Goal: Task Accomplishment & Management: Manage account settings

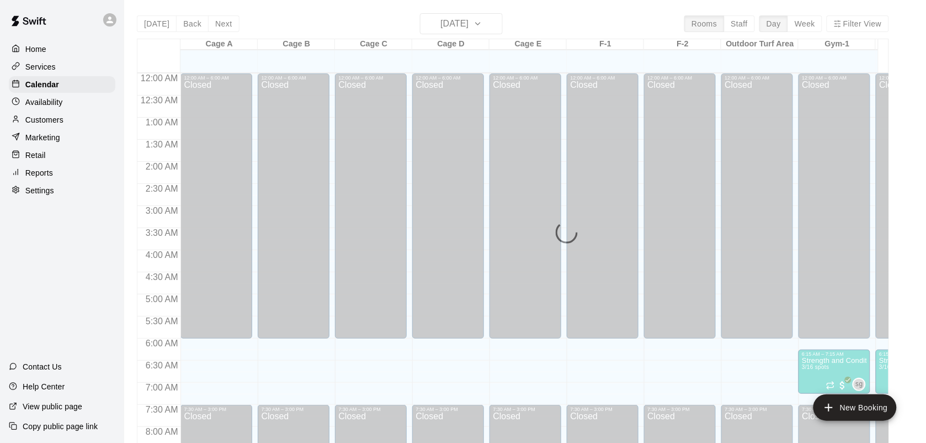
scroll to position [688, 0]
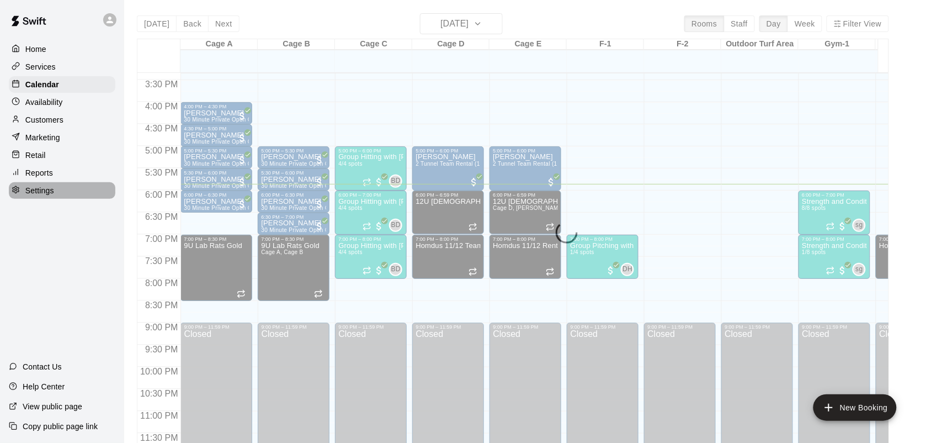
click at [62, 189] on div "Settings" at bounding box center [62, 190] width 107 height 17
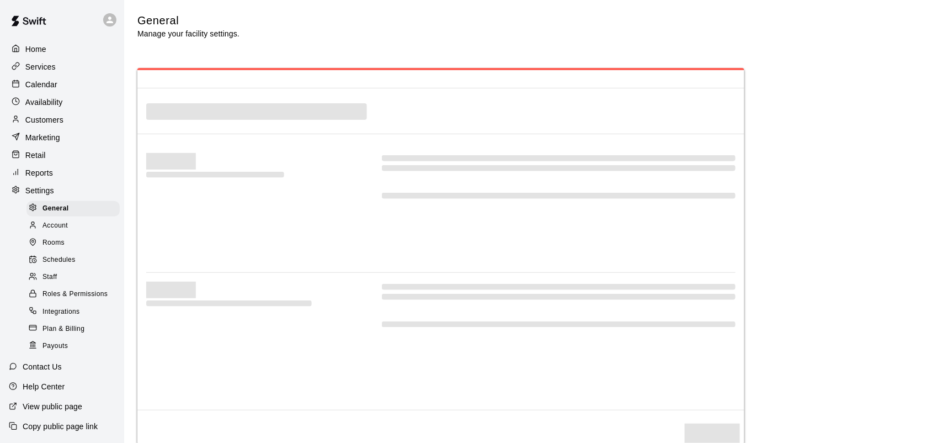
select select "**"
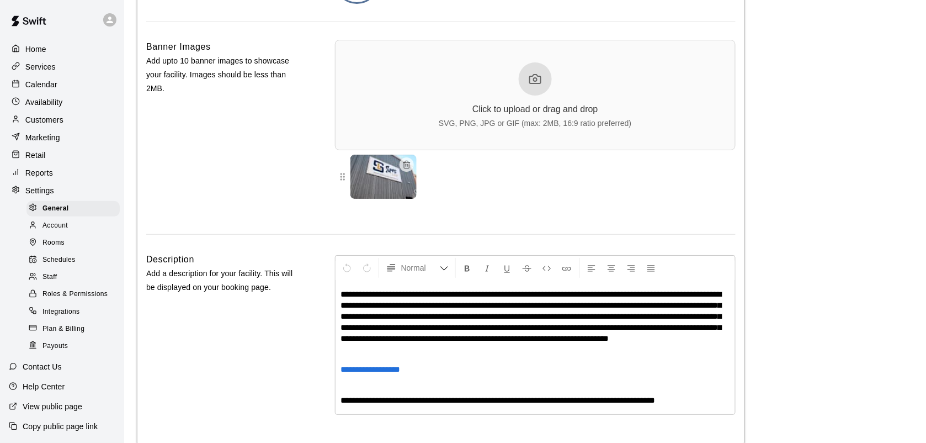
scroll to position [2468, 0]
click at [47, 83] on p "Calendar" at bounding box center [41, 84] width 32 height 11
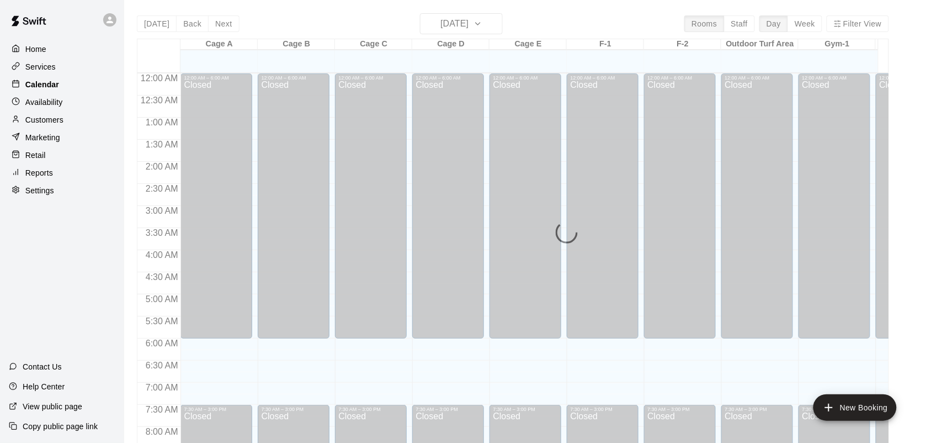
scroll to position [644, 0]
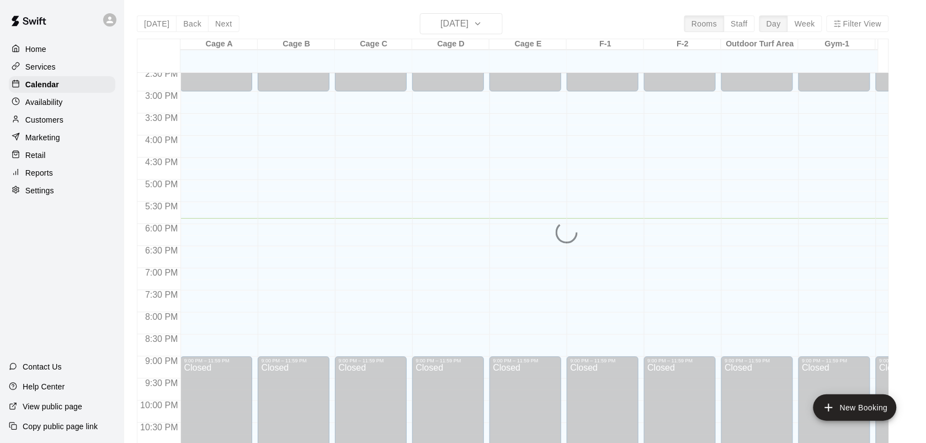
click at [496, 26] on div "[DATE] Back [DATE][DATE] Rooms Staff Day Week Filter View Cage A 13 Mon Cage B …" at bounding box center [513, 234] width 752 height 443
click at [496, 23] on div "[DATE] Back [DATE][DATE] Rooms Staff Day Week Filter View Cage A 13 Mon Cage B …" at bounding box center [513, 234] width 752 height 443
drag, startPoint x: 464, startPoint y: 23, endPoint x: 310, endPoint y: 22, distance: 154.6
click at [312, 20] on div "[DATE] Back [DATE][DATE] Rooms Staff Day Week Filter View Cage A 13 Mon Cage B …" at bounding box center [513, 234] width 752 height 443
click at [384, 148] on div "[DATE] Back [DATE][DATE] Rooms Staff Day Week Filter View Cage A 13 Mon Cage B …" at bounding box center [513, 234] width 752 height 443
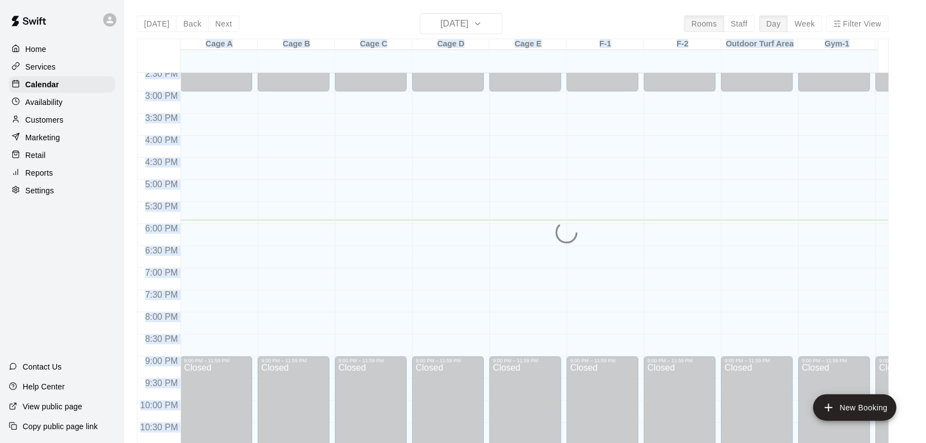
drag, startPoint x: 384, startPoint y: 148, endPoint x: -3, endPoint y: 219, distance: 393.5
click at [0, 219] on html "Home Services Calendar Availability Customers Marketing Retail Reports Settings…" at bounding box center [463, 230] width 926 height 460
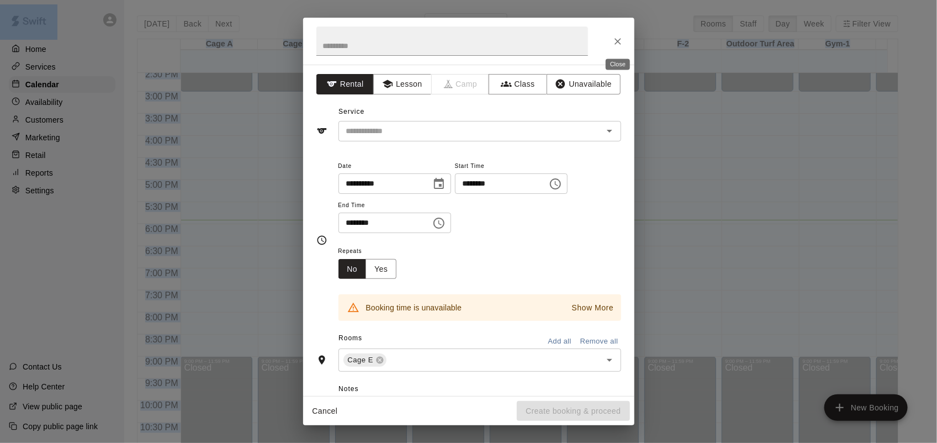
click at [613, 36] on icon "Close" at bounding box center [617, 41] width 11 height 11
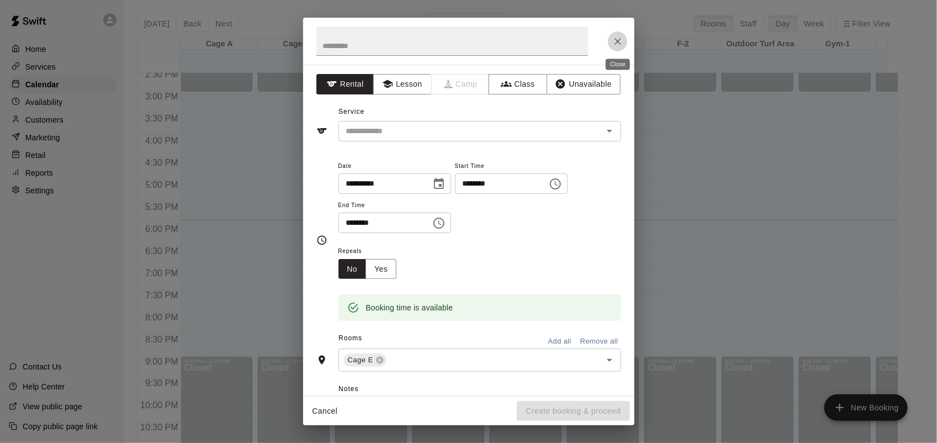
click at [618, 33] on button "Close" at bounding box center [618, 41] width 20 height 20
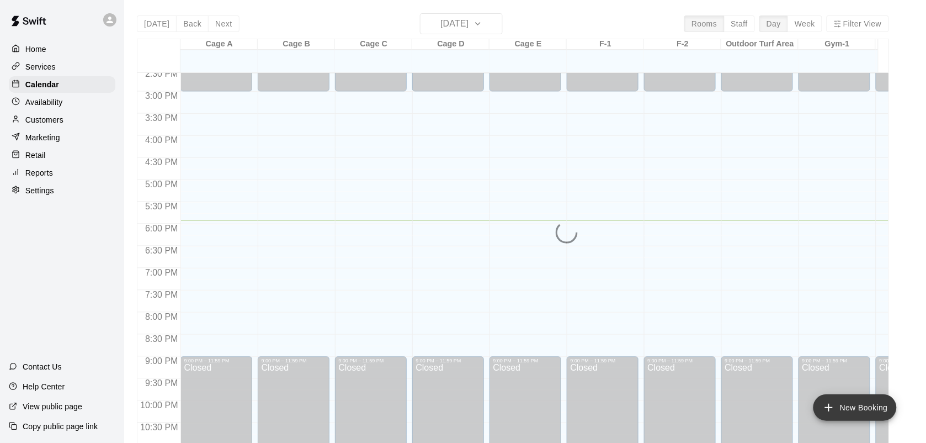
click at [865, 399] on button "New Booking" at bounding box center [855, 407] width 83 height 26
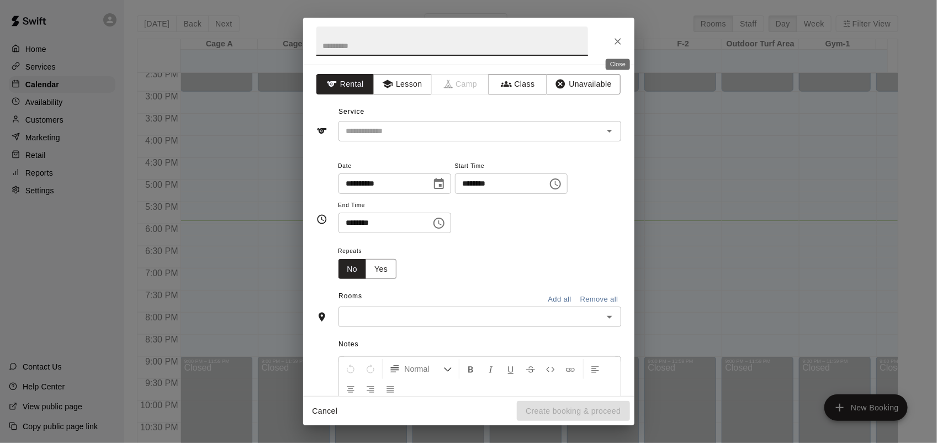
click at [614, 38] on icon "Close" at bounding box center [617, 41] width 11 height 11
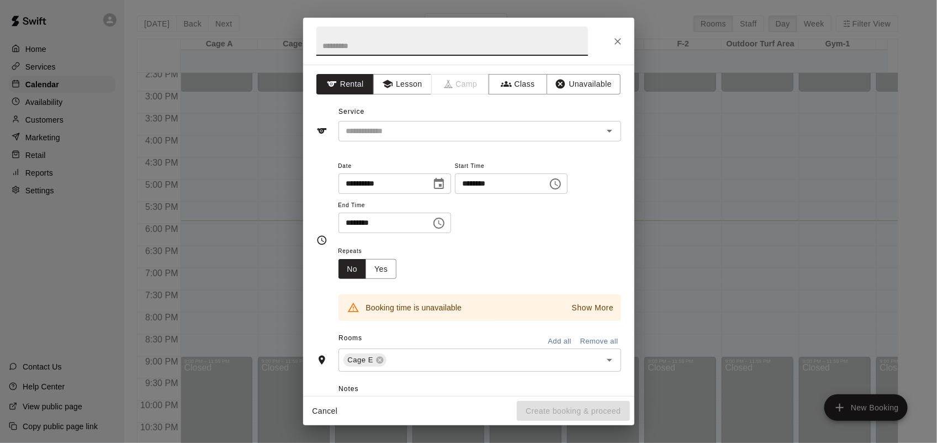
click at [540, 189] on input "********" at bounding box center [497, 183] width 85 height 20
click at [627, 39] on div at bounding box center [468, 41] width 331 height 47
click at [616, 43] on icon "Close" at bounding box center [617, 41] width 7 height 7
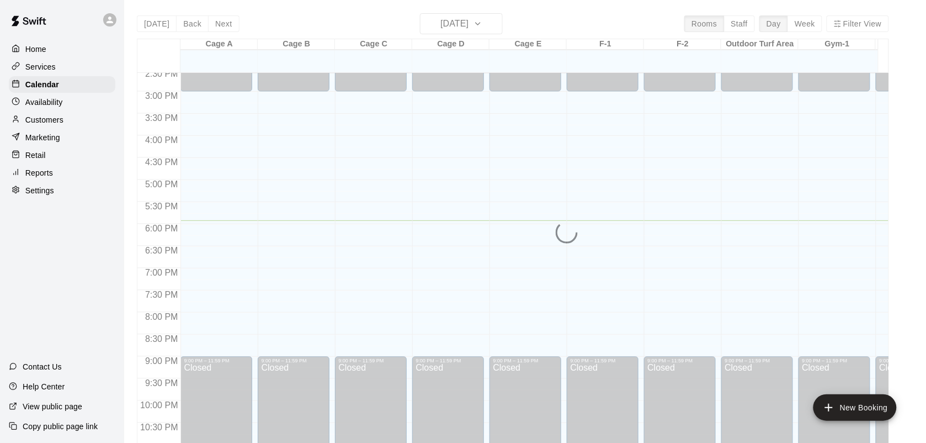
click at [34, 160] on p "Retail" at bounding box center [35, 155] width 20 height 11
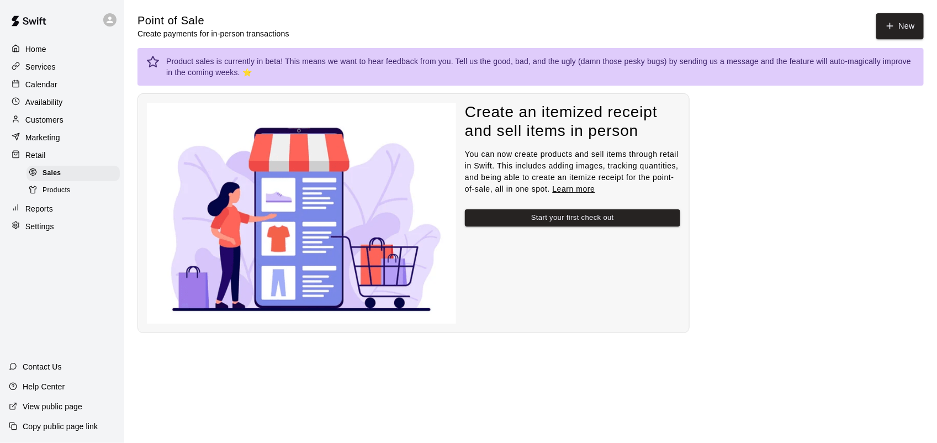
click at [45, 83] on p "Calendar" at bounding box center [41, 84] width 32 height 11
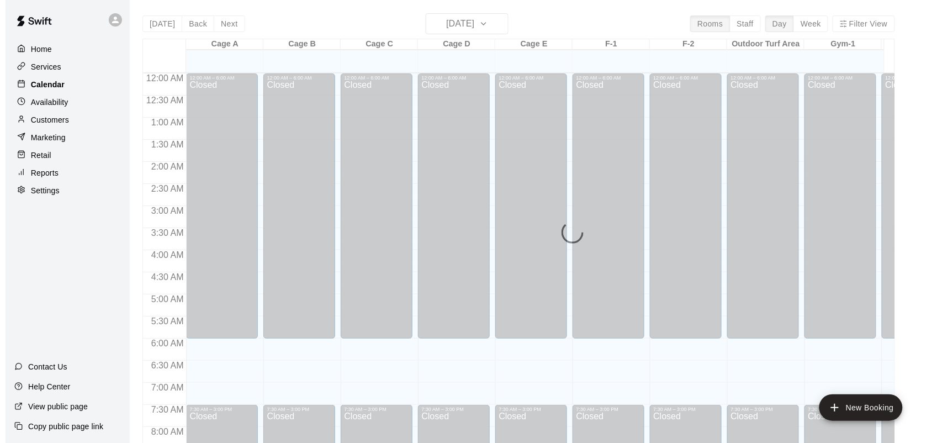
scroll to position [644, 0]
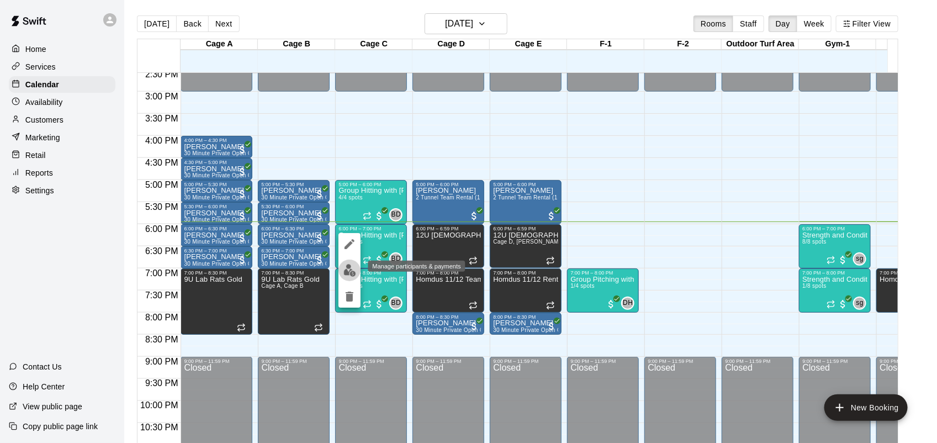
click at [351, 268] on img "edit" at bounding box center [349, 270] width 13 height 13
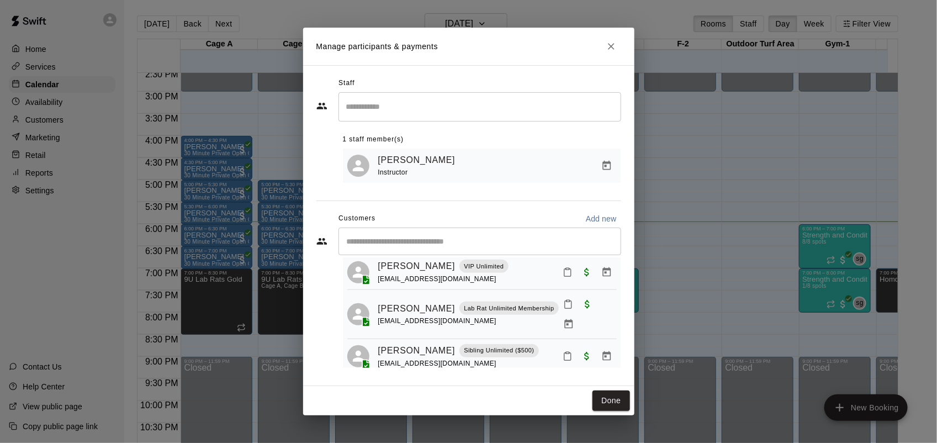
scroll to position [0, 0]
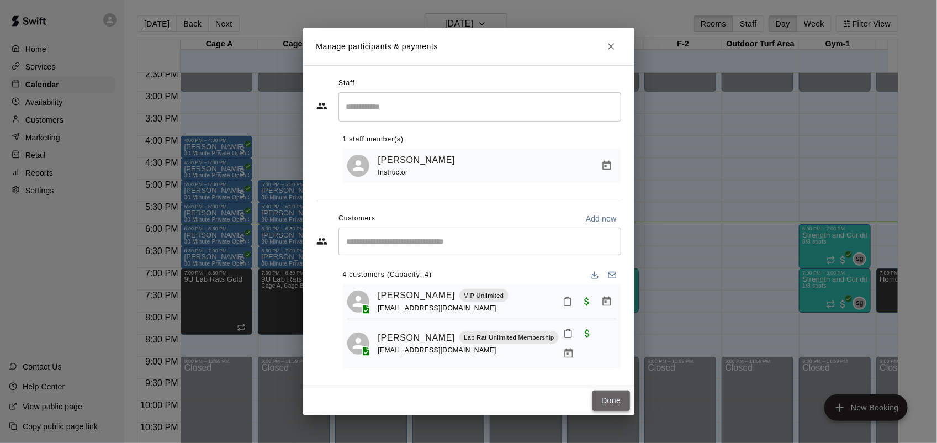
click at [613, 401] on button "Done" at bounding box center [610, 400] width 37 height 20
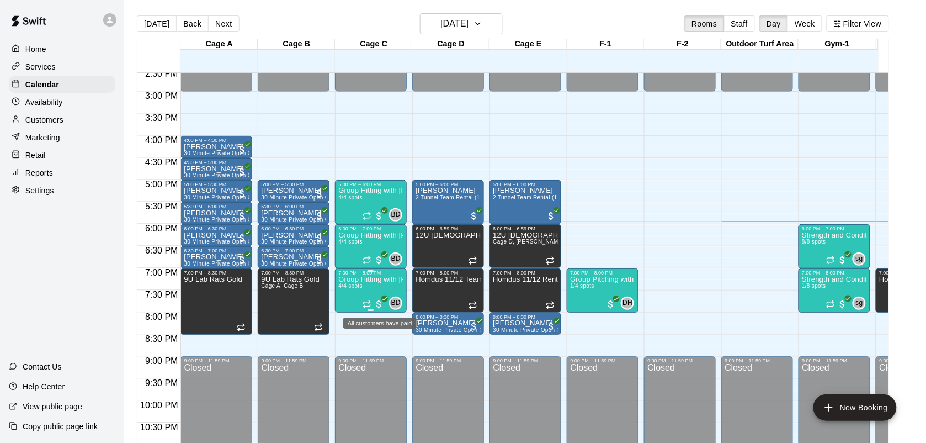
click at [375, 299] on span "All customers have paid" at bounding box center [379, 304] width 11 height 11
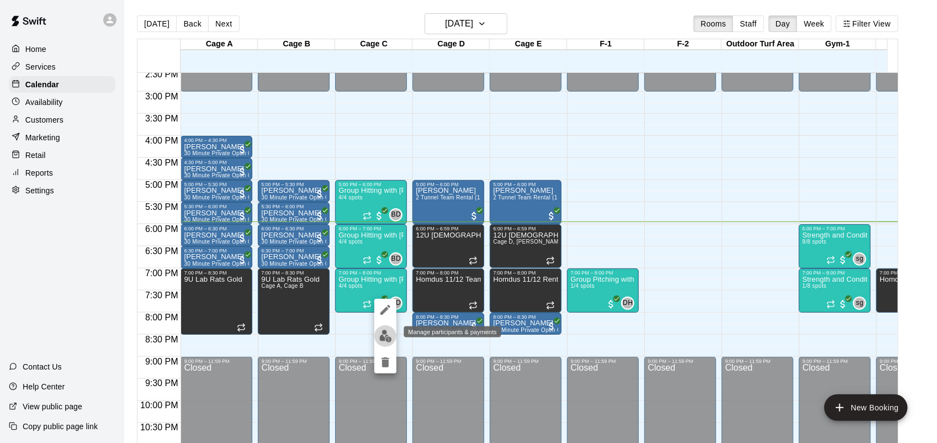
click at [381, 331] on img "edit" at bounding box center [385, 336] width 13 height 13
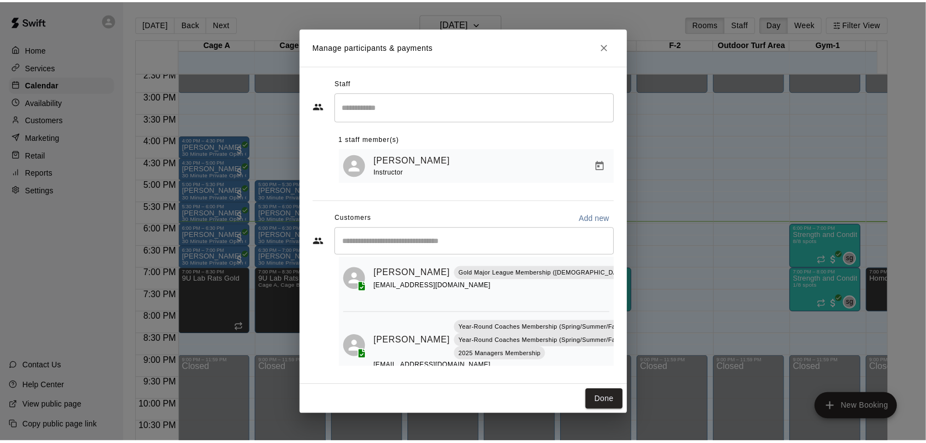
scroll to position [175, 0]
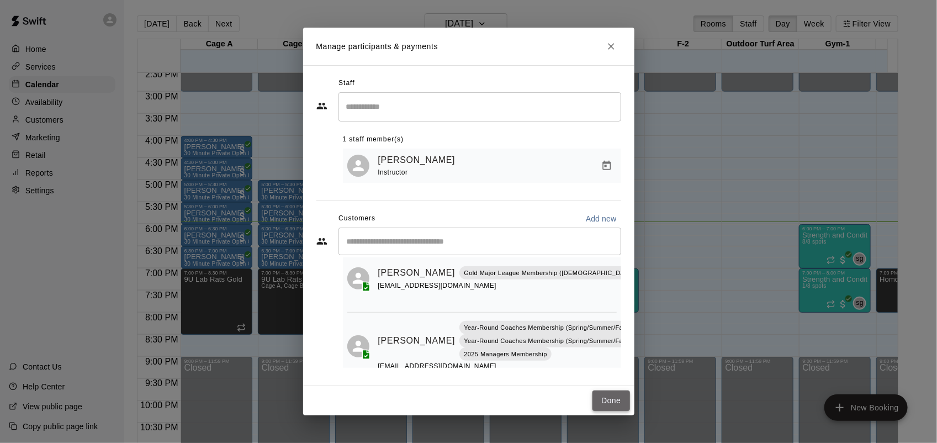
click at [611, 394] on button "Done" at bounding box center [610, 400] width 37 height 20
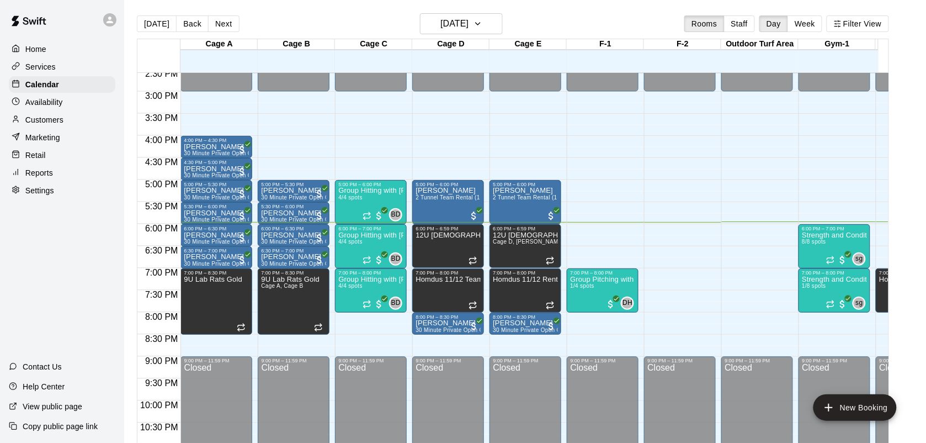
drag, startPoint x: 95, startPoint y: 153, endPoint x: 794, endPoint y: 200, distance: 700.5
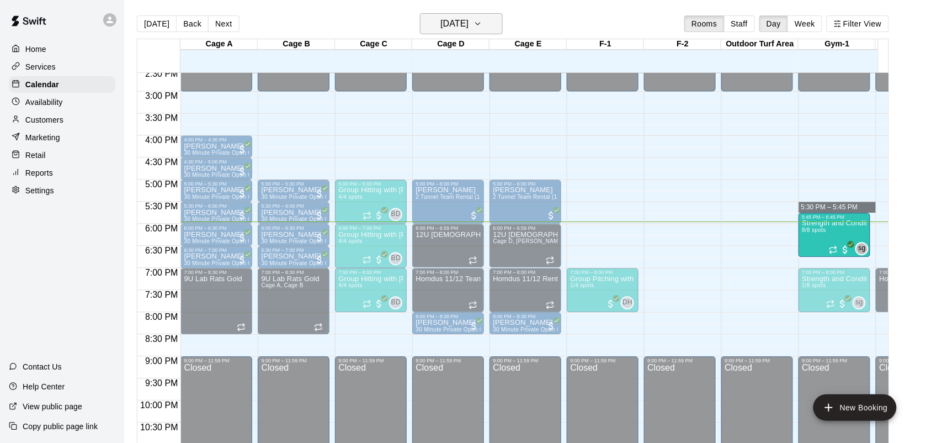
click at [464, 26] on h6 "[DATE]" at bounding box center [455, 23] width 28 height 15
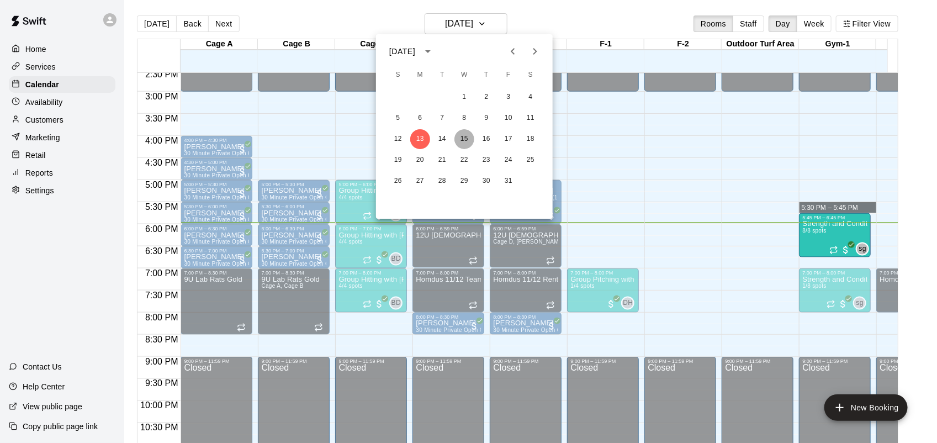
click at [467, 139] on button "15" at bounding box center [464, 139] width 20 height 20
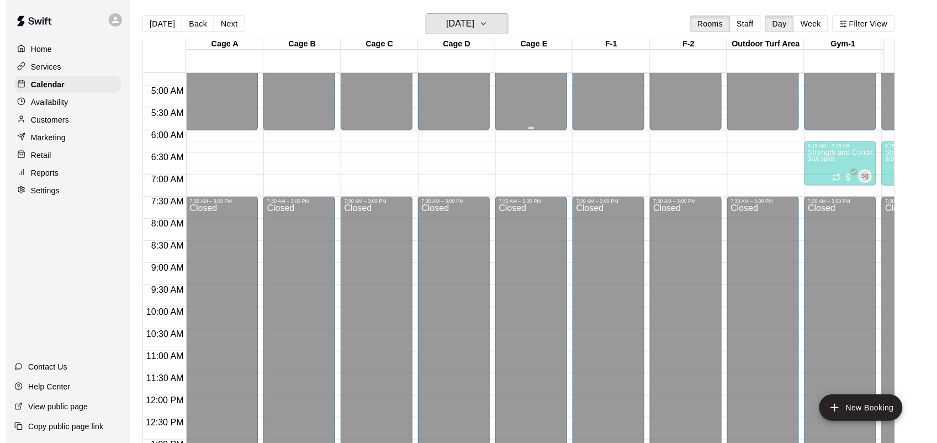
scroll to position [207, 0]
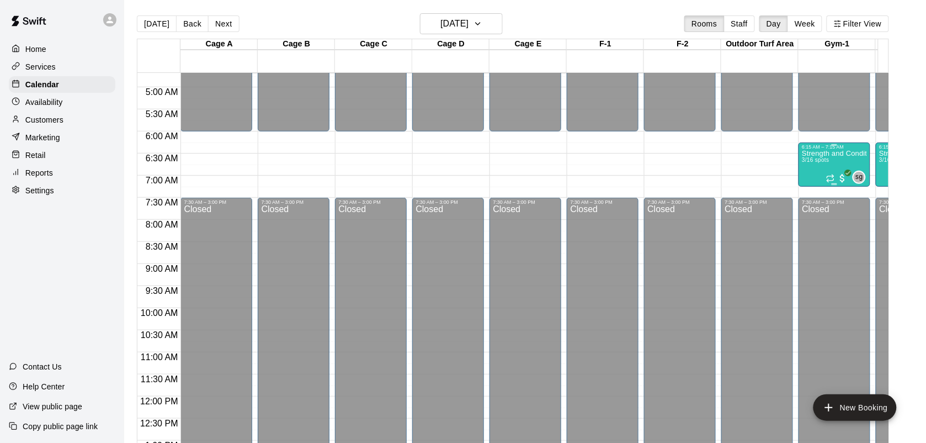
click at [824, 166] on div "Strength and Conditioning ([DEMOGRAPHIC_DATA] and up) 3/16 spots" at bounding box center [834, 371] width 65 height 443
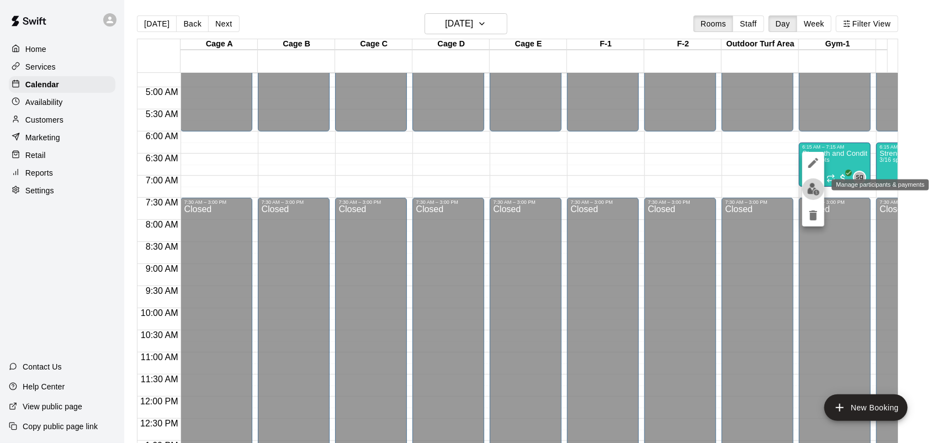
click at [813, 192] on img "edit" at bounding box center [813, 189] width 13 height 13
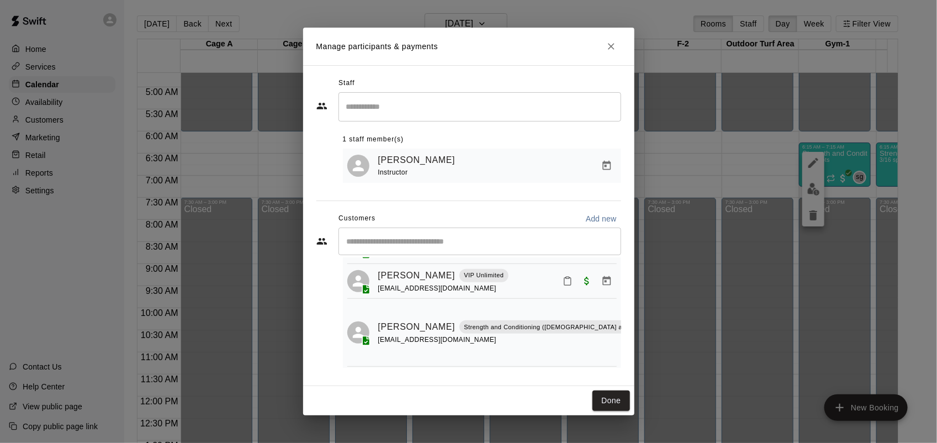
scroll to position [62, 0]
